Goal: Navigation & Orientation: Find specific page/section

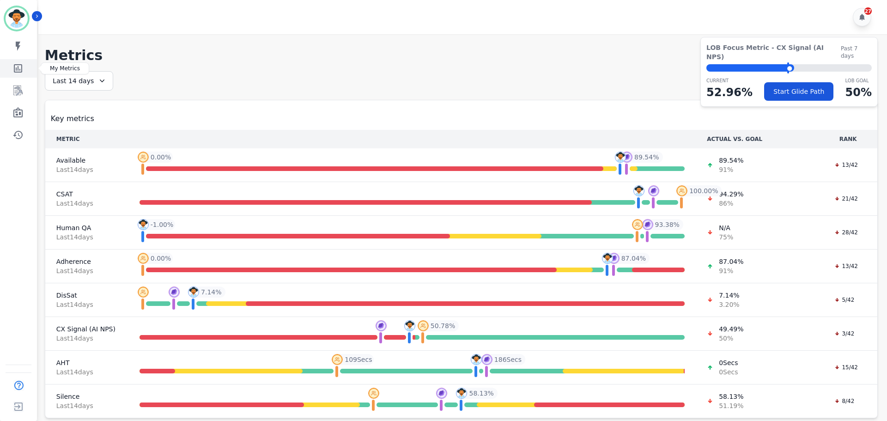
click at [18, 70] on icon "Sidebar" at bounding box center [18, 68] width 8 height 8
click at [23, 65] on icon "Sidebar" at bounding box center [17, 68] width 11 height 11
click at [22, 92] on icon "Sidebar" at bounding box center [18, 90] width 7 height 9
